Goal: Task Accomplishment & Management: Complete application form

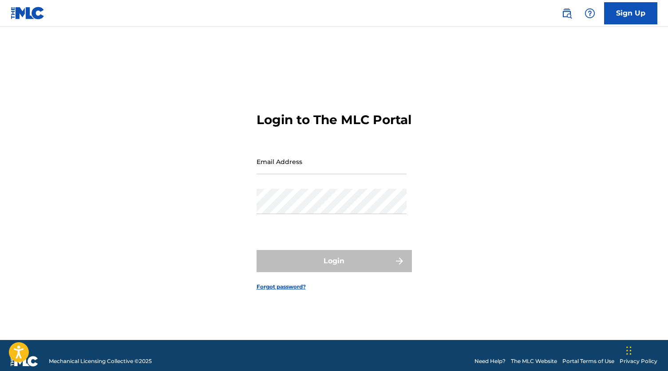
click at [375, 189] on div "Email Address" at bounding box center [331, 169] width 150 height 40
click at [371, 174] on input "Email Address" at bounding box center [331, 161] width 150 height 25
type input "[EMAIL_ADDRESS][DOMAIN_NAME]"
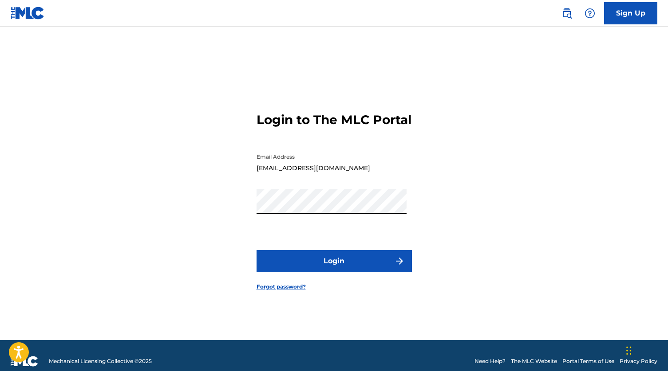
click at [256, 250] on button "Login" at bounding box center [333, 261] width 155 height 22
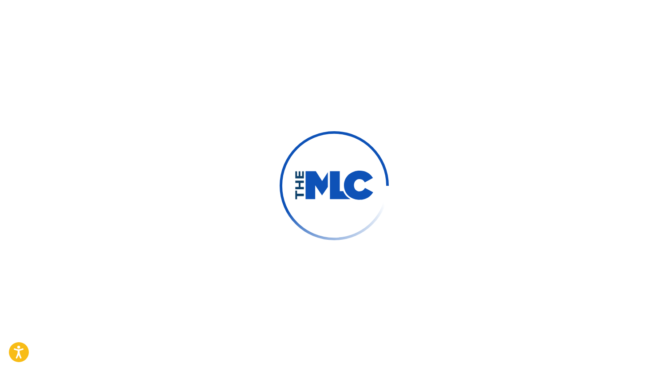
click at [256, 250] on button "Login" at bounding box center [333, 261] width 155 height 22
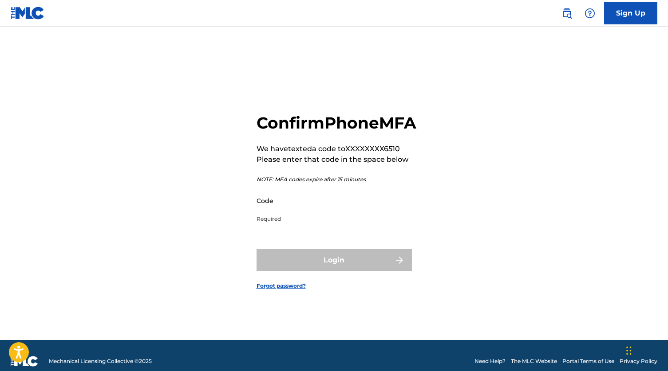
click at [333, 213] on input "Code" at bounding box center [331, 200] width 150 height 25
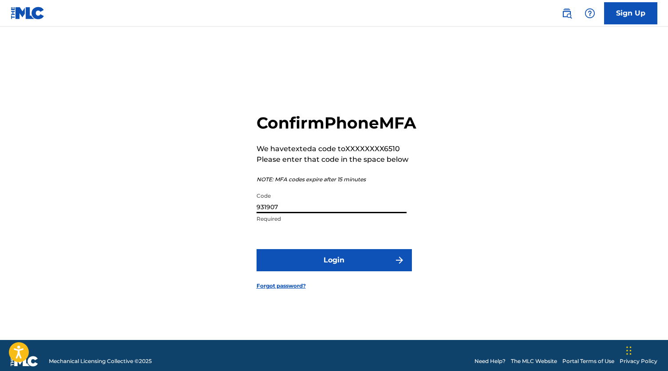
type input "931907"
click at [256, 249] on button "Login" at bounding box center [333, 260] width 155 height 22
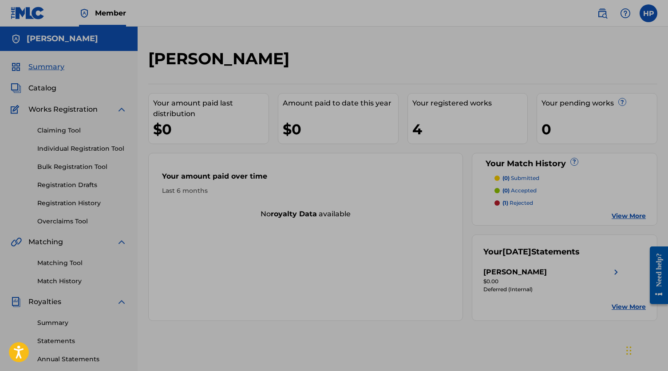
click at [202, 223] on div "Your amount paid over time Last 6 months No royalty data available" at bounding box center [305, 237] width 314 height 168
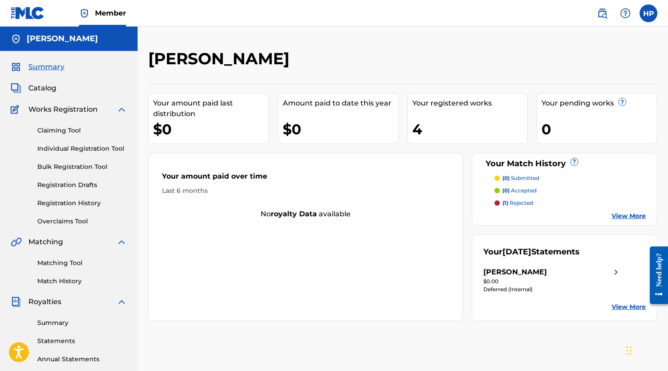
click at [46, 88] on span "Catalog" at bounding box center [42, 88] width 28 height 11
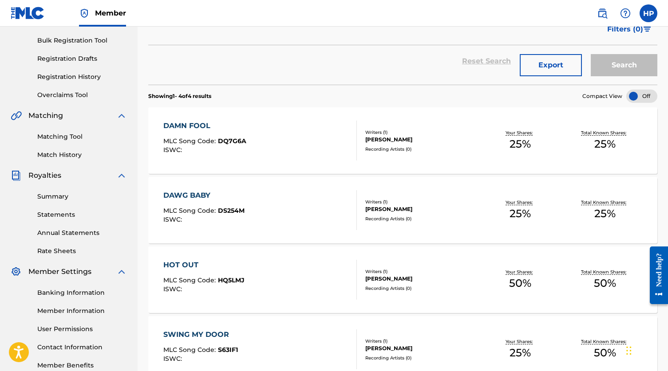
scroll to position [127, 0]
click at [85, 137] on link "Matching Tool" at bounding box center [82, 136] width 90 height 9
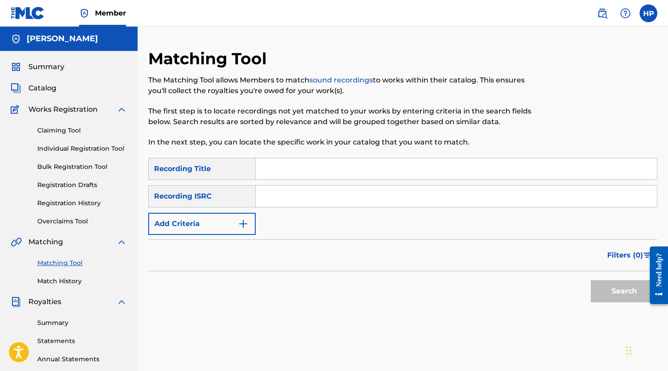
click at [285, 173] on input "Search Form" at bounding box center [455, 168] width 401 height 21
click at [275, 170] on input "Search Form" at bounding box center [455, 168] width 401 height 21
type input "hot out"
click at [259, 190] on input "Search Form" at bounding box center [455, 196] width 401 height 21
click at [277, 195] on input "Search Form" at bounding box center [455, 196] width 401 height 21
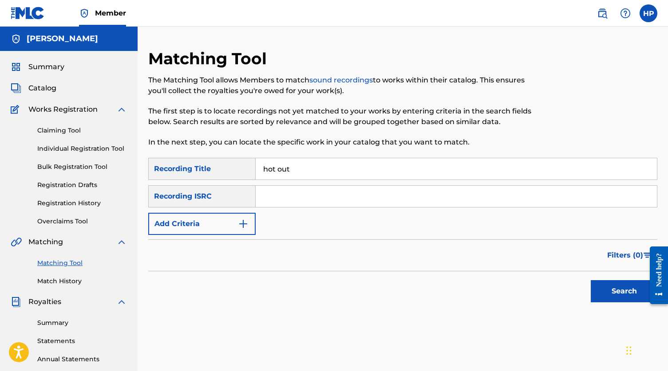
paste input "QZZ4J2502572"
type input "QZZ4J2502572"
click at [603, 289] on button "Search" at bounding box center [623, 291] width 67 height 22
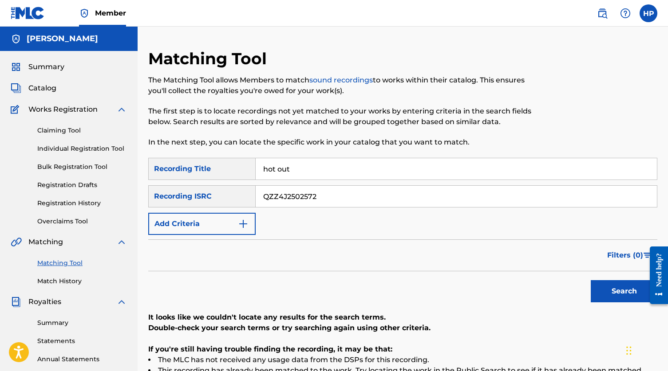
scroll to position [28, 0]
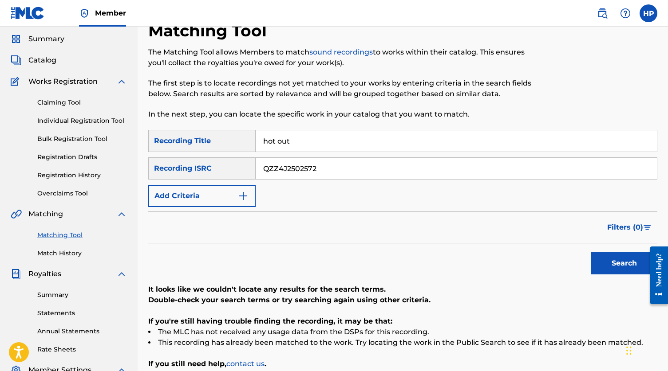
drag, startPoint x: 320, startPoint y: 144, endPoint x: 256, endPoint y: 141, distance: 64.4
click at [256, 141] on input "hot out" at bounding box center [455, 140] width 401 height 21
click at [590, 252] on button "Search" at bounding box center [623, 263] width 67 height 22
paste input "USLD91780827"
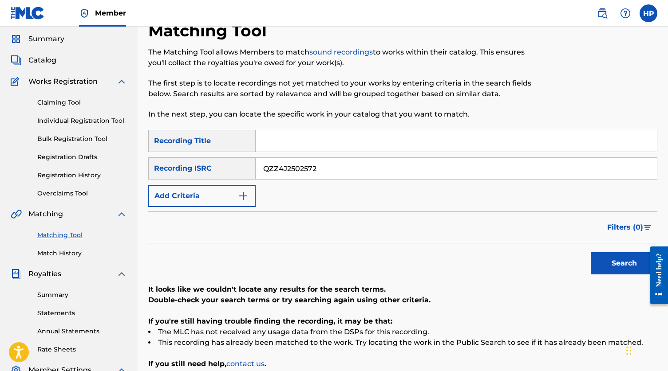
type input "USLD91780827"
click at [382, 170] on input "QZZ4J2502572" at bounding box center [455, 168] width 401 height 21
paste input "USLD91780827"
type input "USLD91780827"
click at [622, 255] on button "Search" at bounding box center [623, 263] width 67 height 22
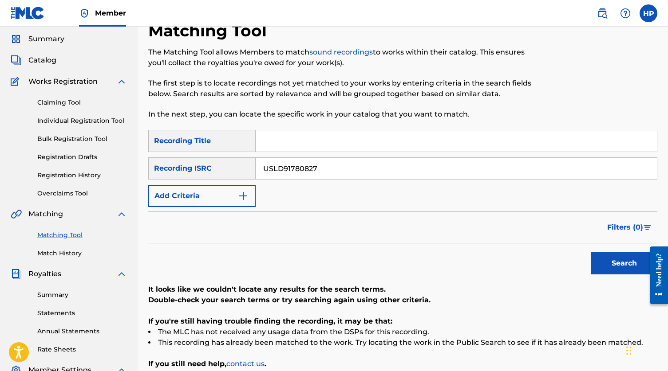
click at [75, 107] on link "Claiming Tool" at bounding box center [82, 102] width 90 height 9
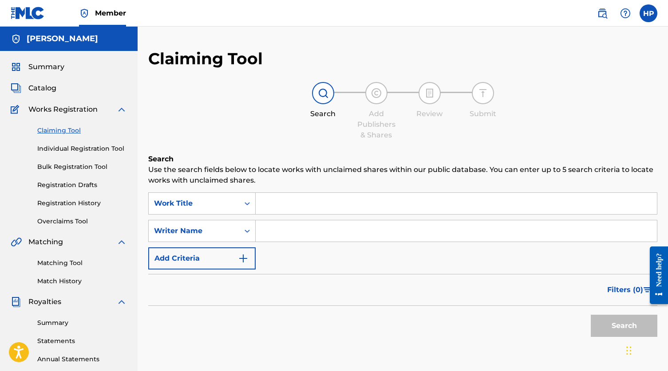
click at [63, 155] on div "Claiming Tool Individual Registration Tool Bulk Registration Tool Registration …" at bounding box center [69, 170] width 116 height 111
click at [62, 97] on div "Summary Catalog Works Registration Claiming Tool Individual Registration Tool B…" at bounding box center [69, 279] width 138 height 456
click at [50, 91] on span "Catalog" at bounding box center [42, 88] width 28 height 11
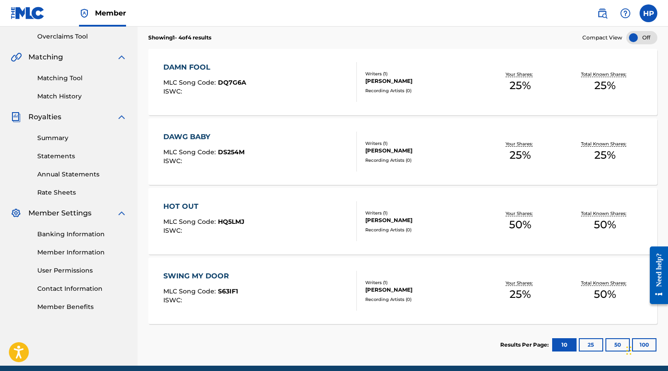
scroll to position [190, 0]
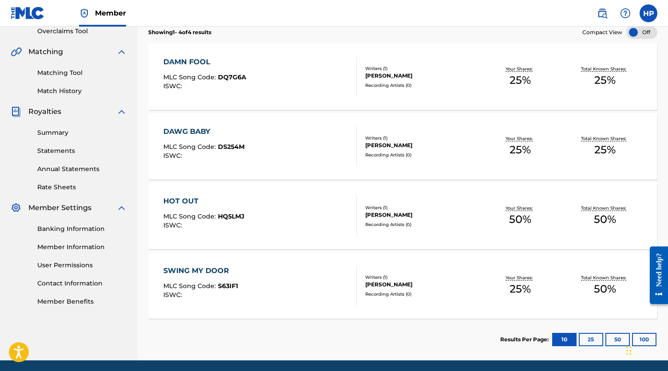
click at [207, 238] on div "HOT OUT MLC Song Code : HQ5LMJ ISWC : Writers ( 1 ) [PERSON_NAME] Recording Art…" at bounding box center [402, 216] width 509 height 67
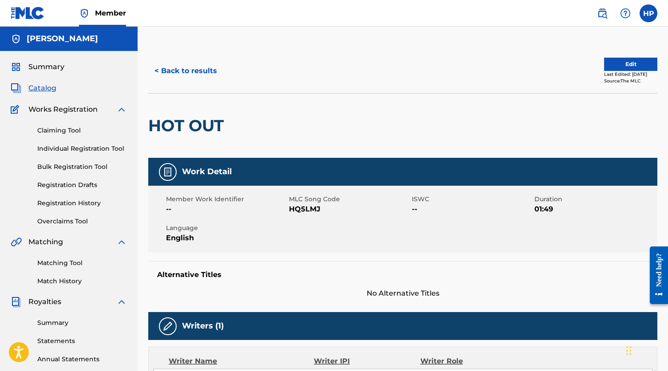
click at [42, 95] on div "Summary Catalog Works Registration Claiming Tool Individual Registration Tool B…" at bounding box center [69, 279] width 138 height 456
click at [42, 90] on span "Catalog" at bounding box center [42, 88] width 28 height 11
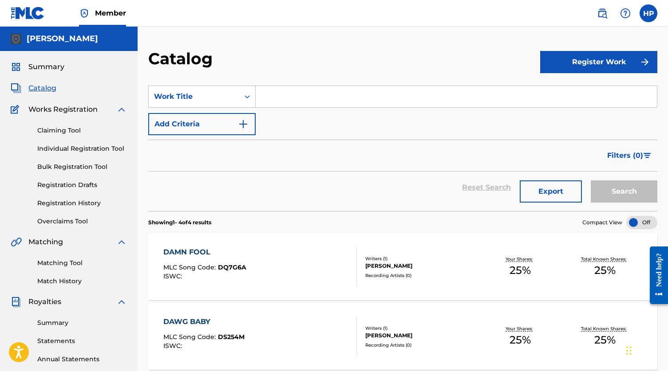
click at [640, 16] on div "HP HP [PERSON_NAME] [EMAIL_ADDRESS][DOMAIN_NAME] Notification Preferences Profi…" at bounding box center [622, 13] width 69 height 18
click at [640, 16] on label at bounding box center [648, 13] width 18 height 18
click at [648, 13] on input "HP [PERSON_NAME] [EMAIL_ADDRESS][DOMAIN_NAME] Notification Preferences Profile …" at bounding box center [648, 13] width 0 height 0
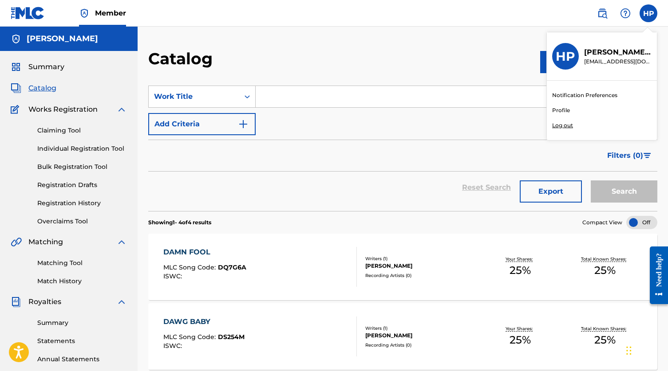
click at [560, 107] on link "Profile" at bounding box center [561, 110] width 18 height 8
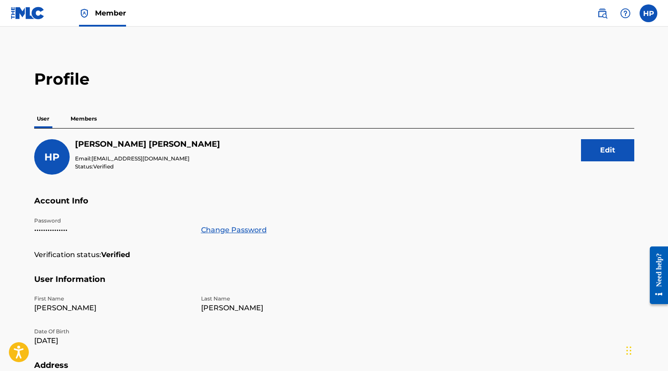
click at [98, 122] on p "Members" at bounding box center [83, 119] width 31 height 19
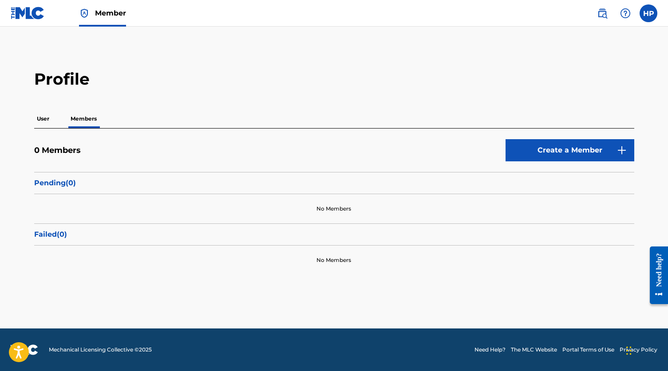
click at [539, 152] on link "Create a Member" at bounding box center [569, 150] width 129 height 22
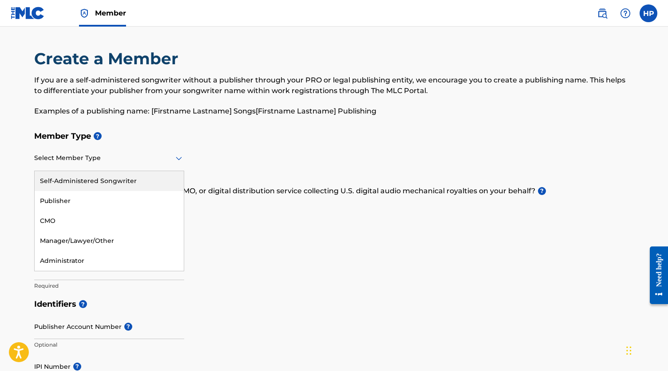
click at [116, 160] on div at bounding box center [109, 158] width 150 height 11
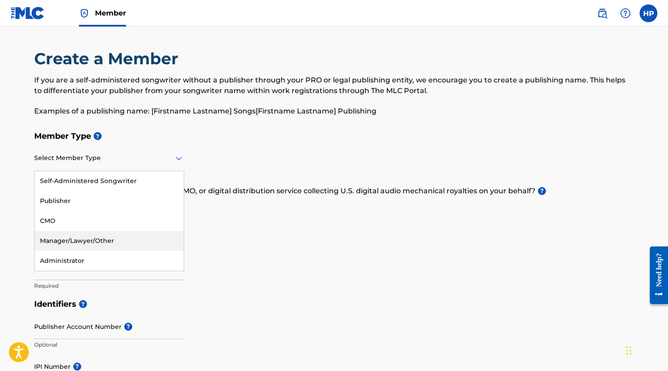
click at [84, 237] on div "Manager/Lawyer/Other" at bounding box center [109, 241] width 149 height 20
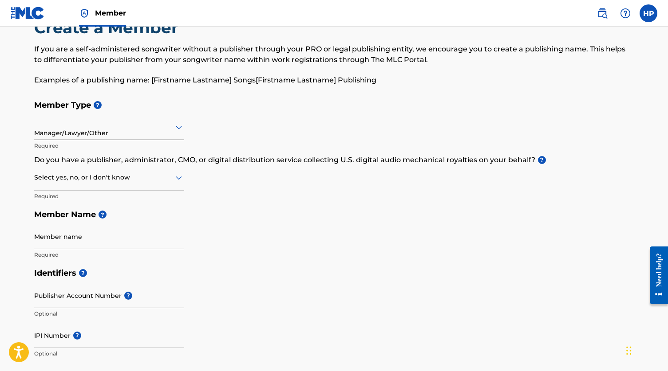
scroll to position [45, 0]
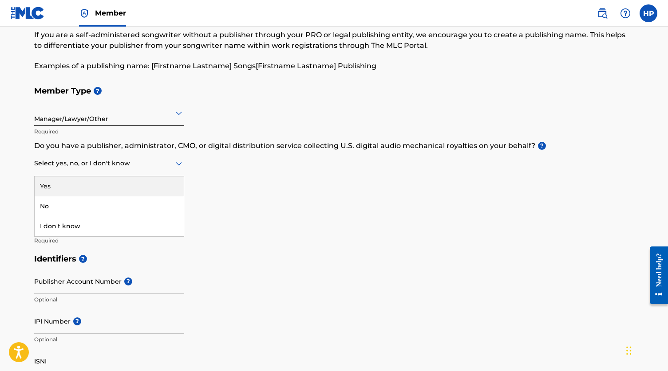
click at [89, 170] on div "Select yes, no, or I don't know" at bounding box center [109, 163] width 150 height 25
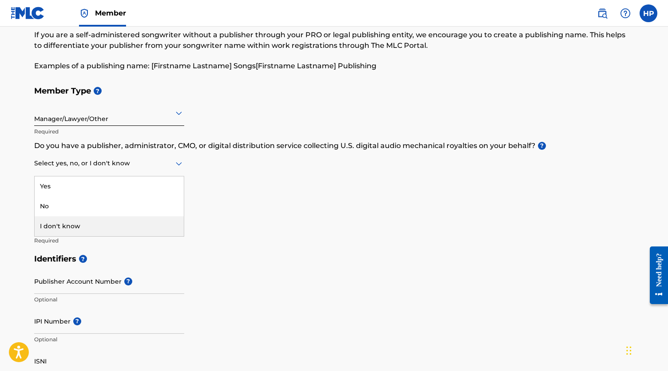
click at [78, 228] on div "I don't know" at bounding box center [109, 226] width 149 height 20
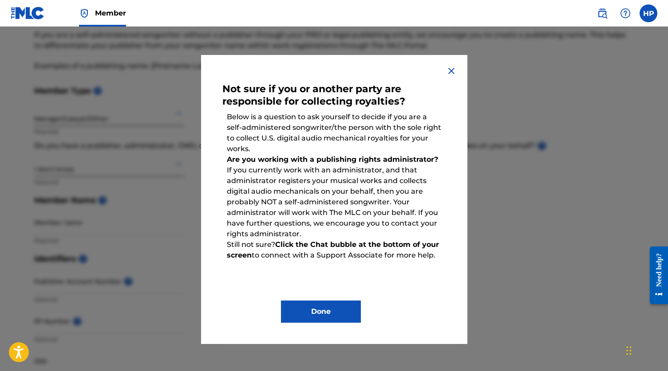
scroll to position [60, 0]
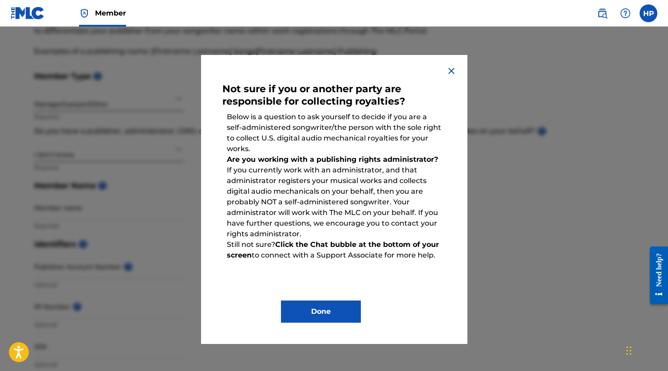
click at [452, 67] on img at bounding box center [451, 71] width 11 height 11
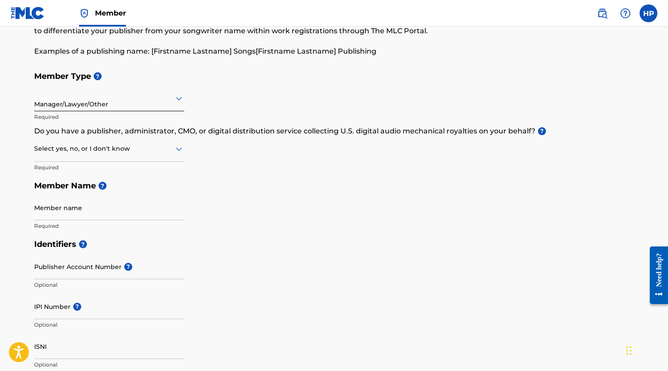
click at [126, 152] on div at bounding box center [109, 148] width 150 height 11
click at [109, 196] on div "No" at bounding box center [109, 192] width 149 height 20
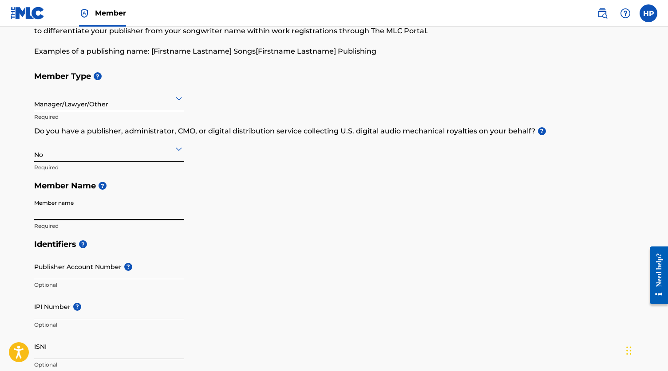
click at [87, 205] on input "Member name" at bounding box center [109, 207] width 150 height 25
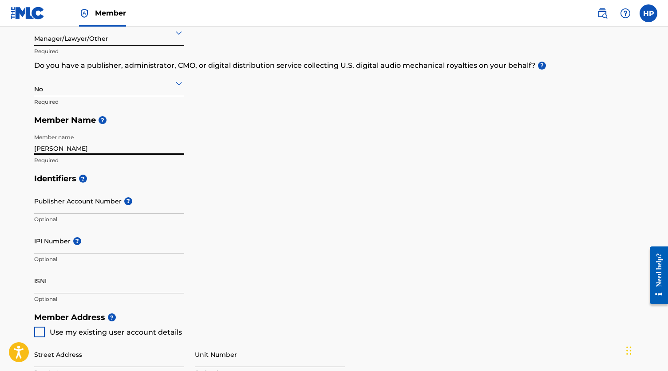
scroll to position [129, 0]
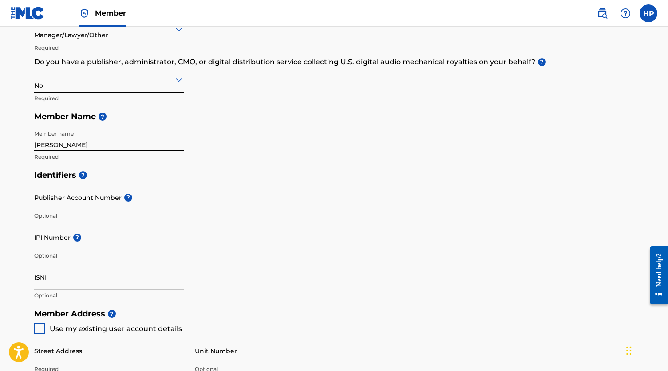
type input "[PERSON_NAME]"
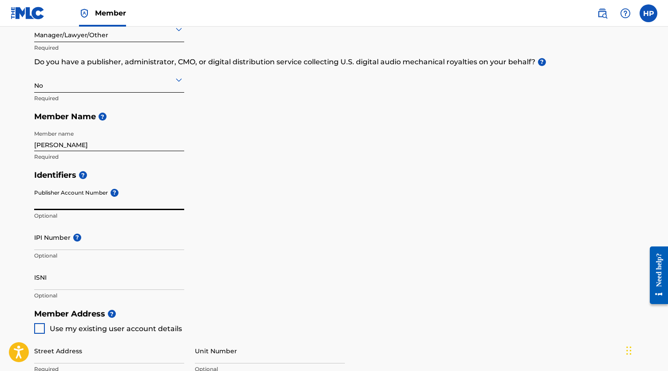
click at [69, 198] on input "Publisher Account Number ?" at bounding box center [109, 197] width 150 height 25
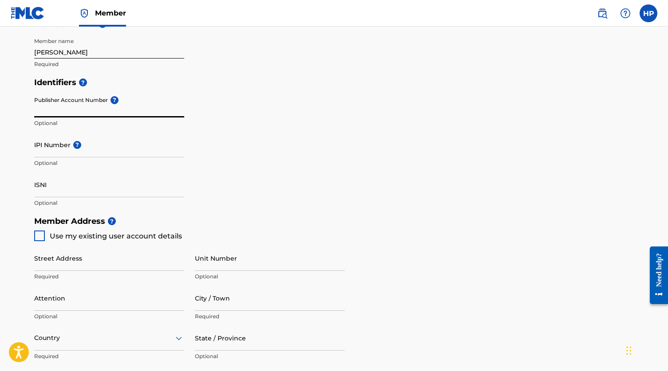
scroll to position [230, 0]
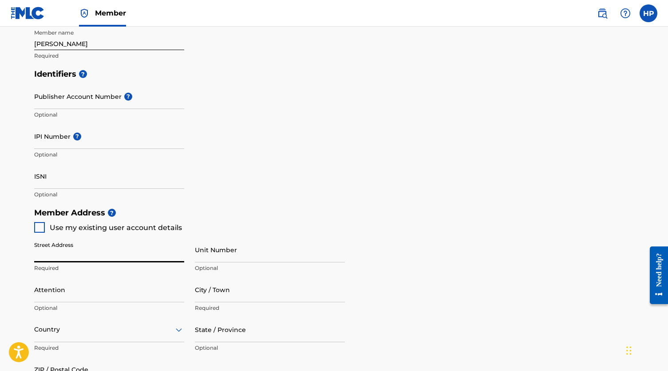
click at [42, 244] on input "Street Address" at bounding box center [109, 249] width 150 height 25
click at [55, 252] on input "Street Address" at bounding box center [109, 249] width 150 height 25
